Goal: Book appointment/travel/reservation

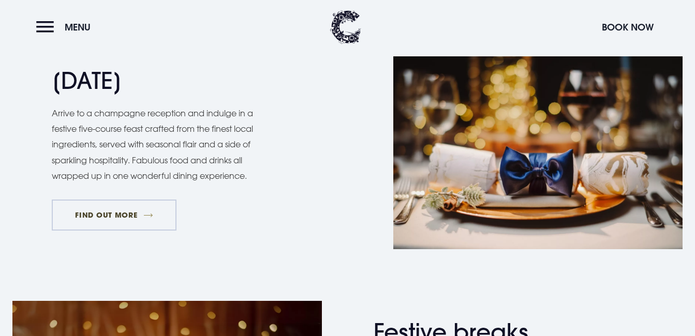
click at [101, 213] on link "FIND OUT MORE" at bounding box center [114, 215] width 125 height 31
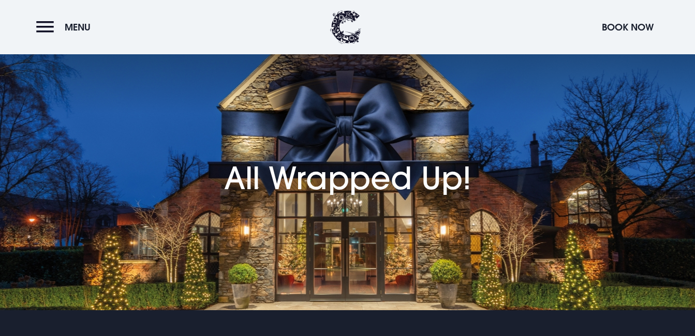
scroll to position [1007, 0]
